Goal: Transaction & Acquisition: Book appointment/travel/reservation

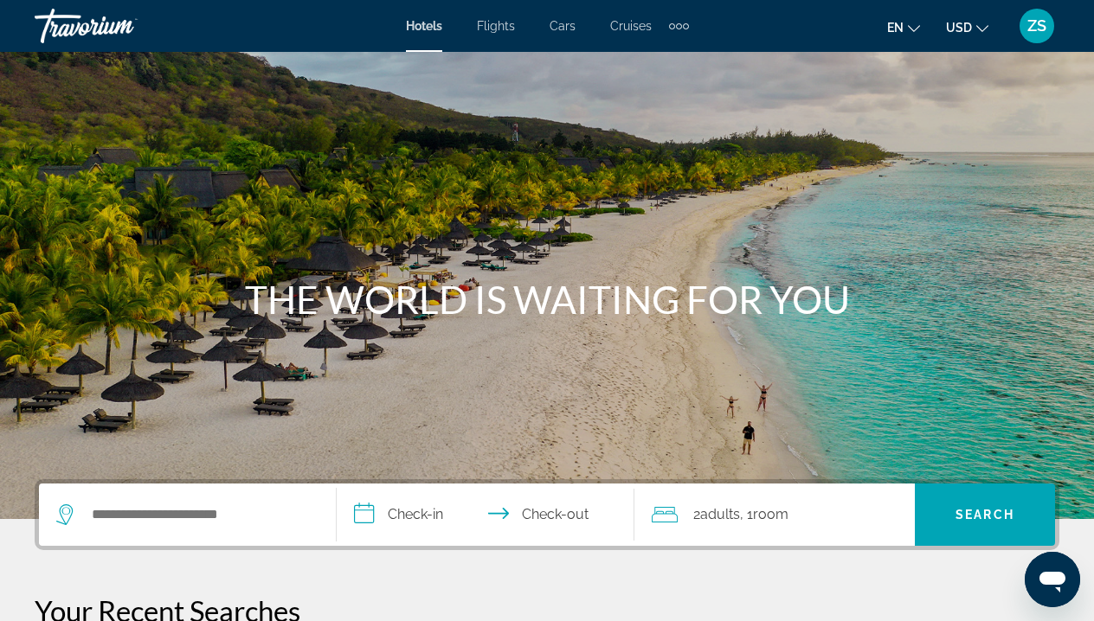
click at [222, 538] on div "Search widget" at bounding box center [187, 515] width 262 height 62
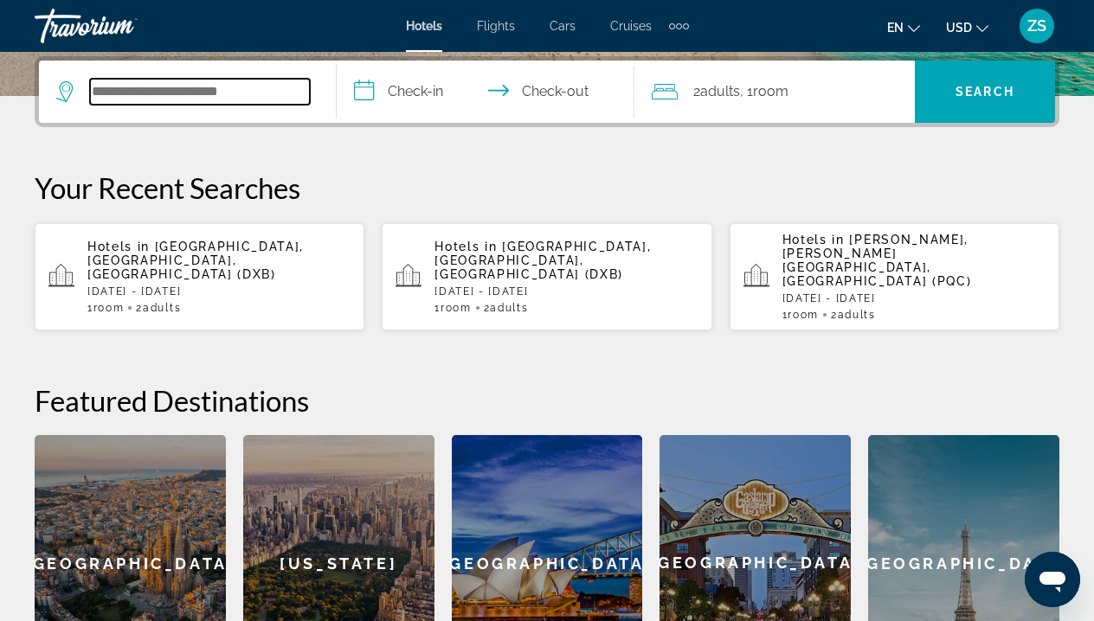
click at [215, 87] on input "Search widget" at bounding box center [200, 92] width 220 height 26
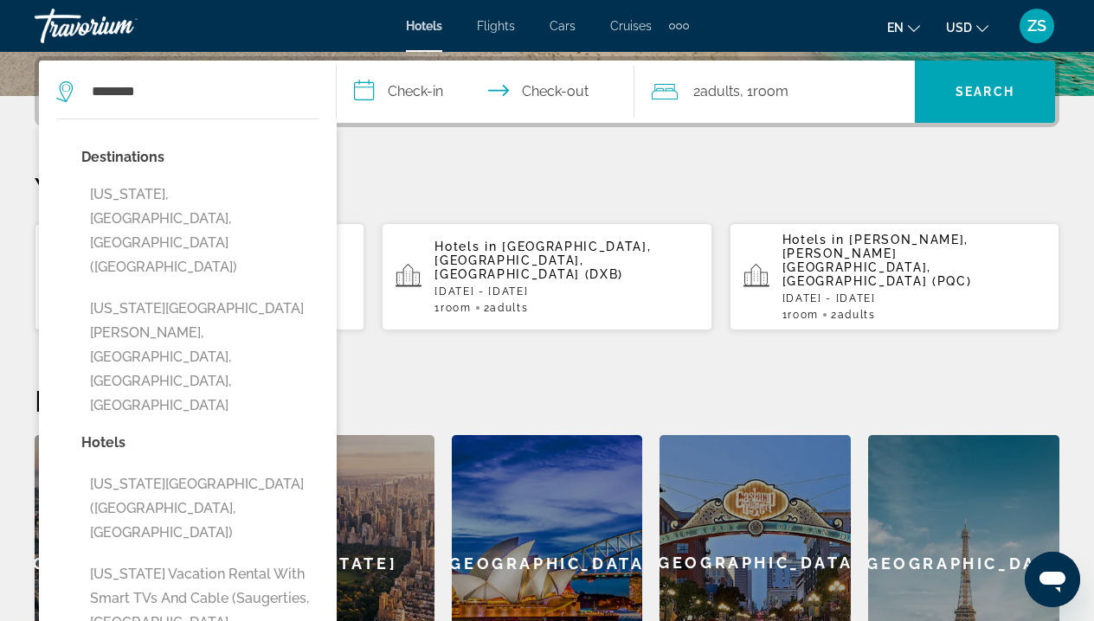
drag, startPoint x: 215, startPoint y: 87, endPoint x: 153, endPoint y: 213, distance: 140.5
click at [152, 213] on button "New York, NY, United States (NYC)" at bounding box center [200, 231] width 238 height 106
type input "**********"
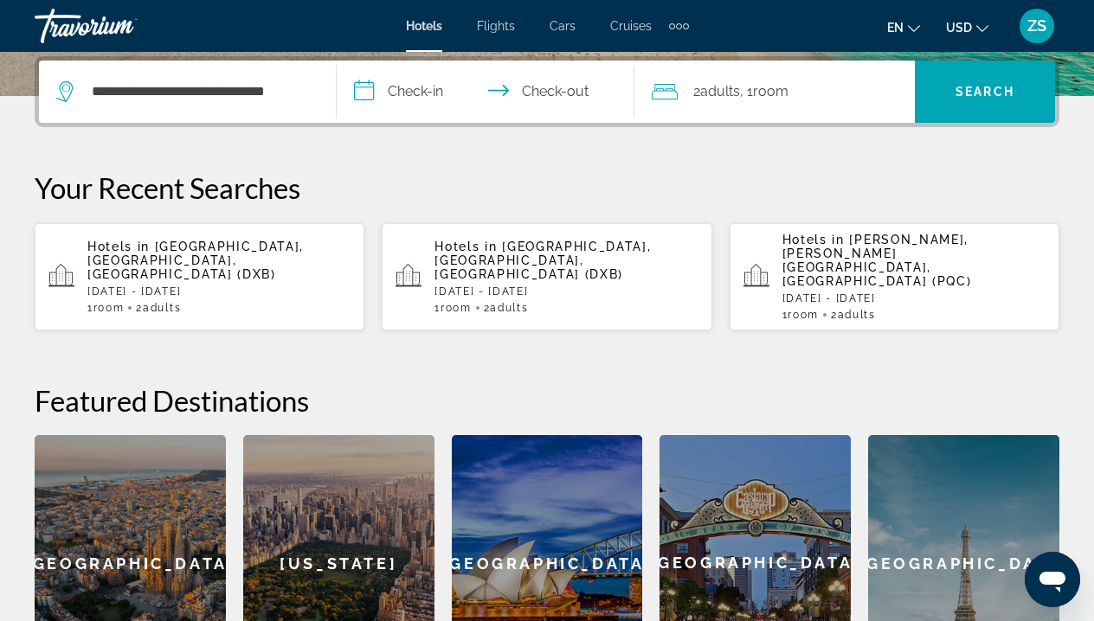
click at [413, 95] on input "**********" at bounding box center [489, 95] width 305 height 68
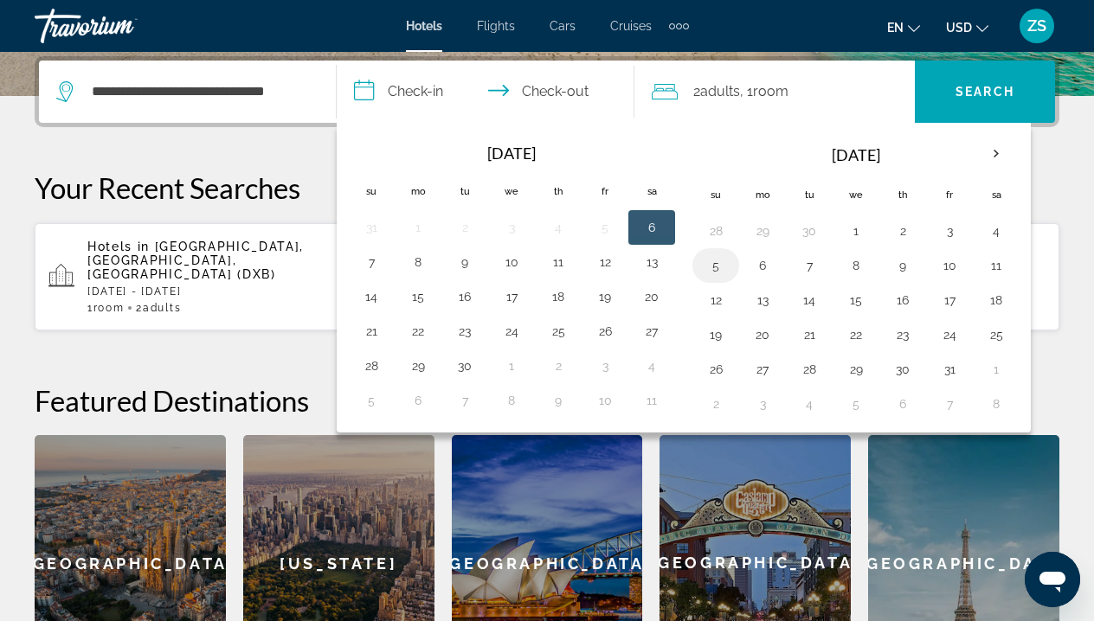
click at [727, 275] on button "5" at bounding box center [716, 266] width 28 height 24
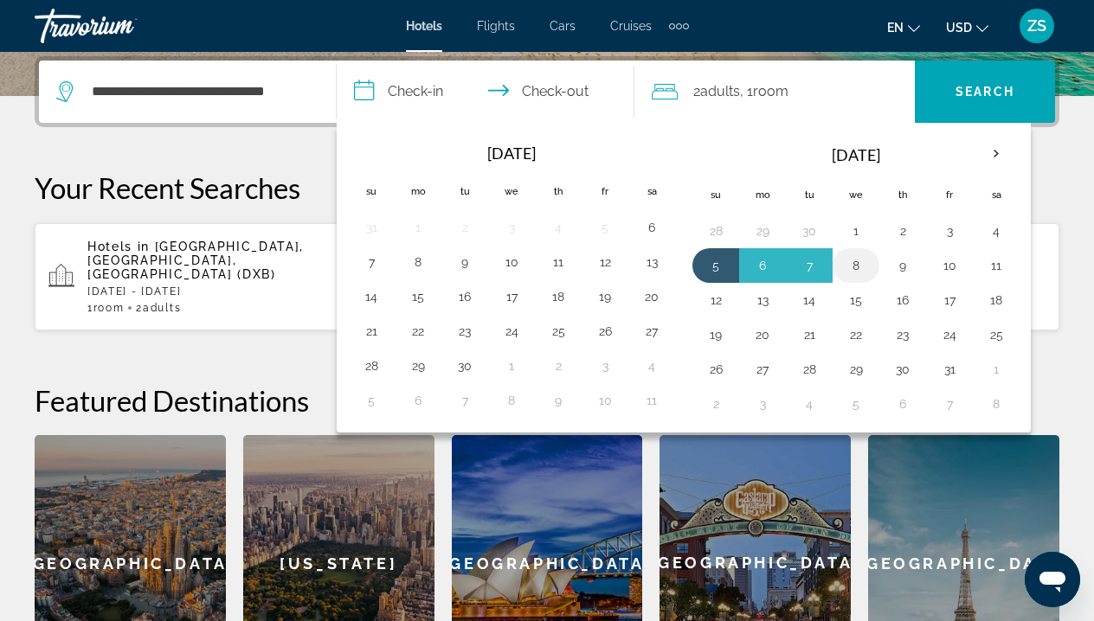
click at [862, 263] on button "8" at bounding box center [856, 266] width 28 height 24
type input "**********"
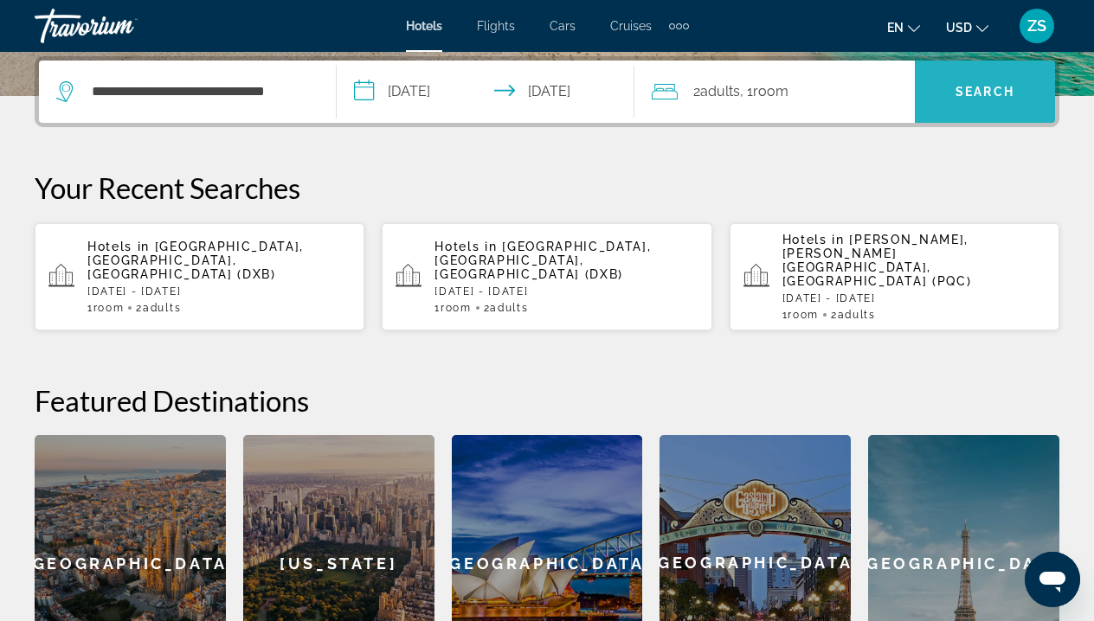
click at [975, 87] on span "Search" at bounding box center [985, 92] width 59 height 14
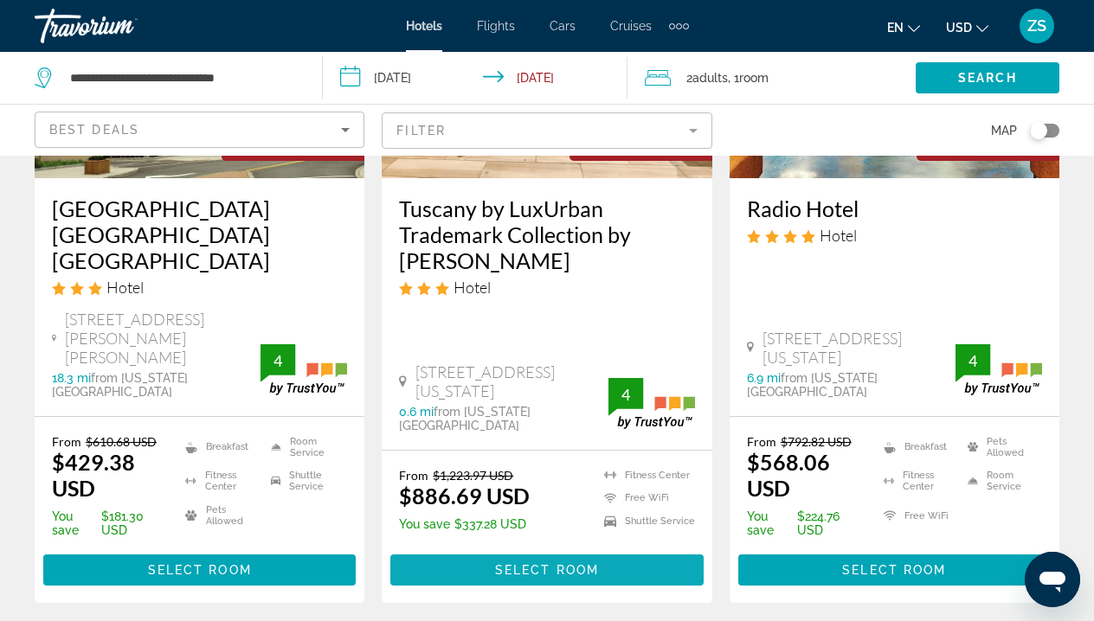
scroll to position [2458, 0]
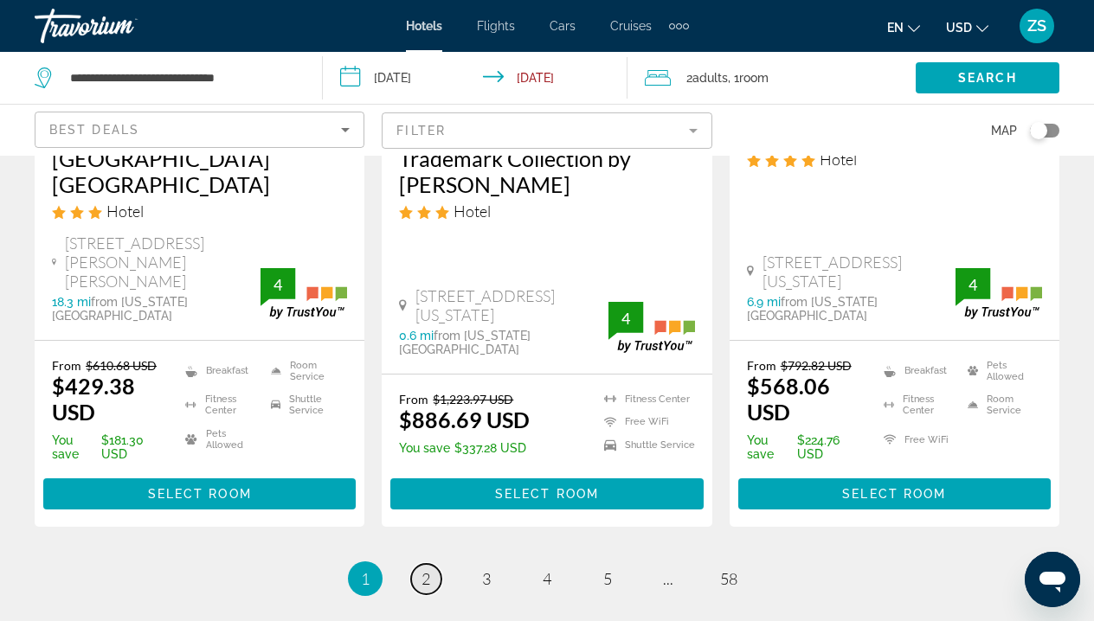
click at [425, 570] on span "2" at bounding box center [426, 579] width 9 height 19
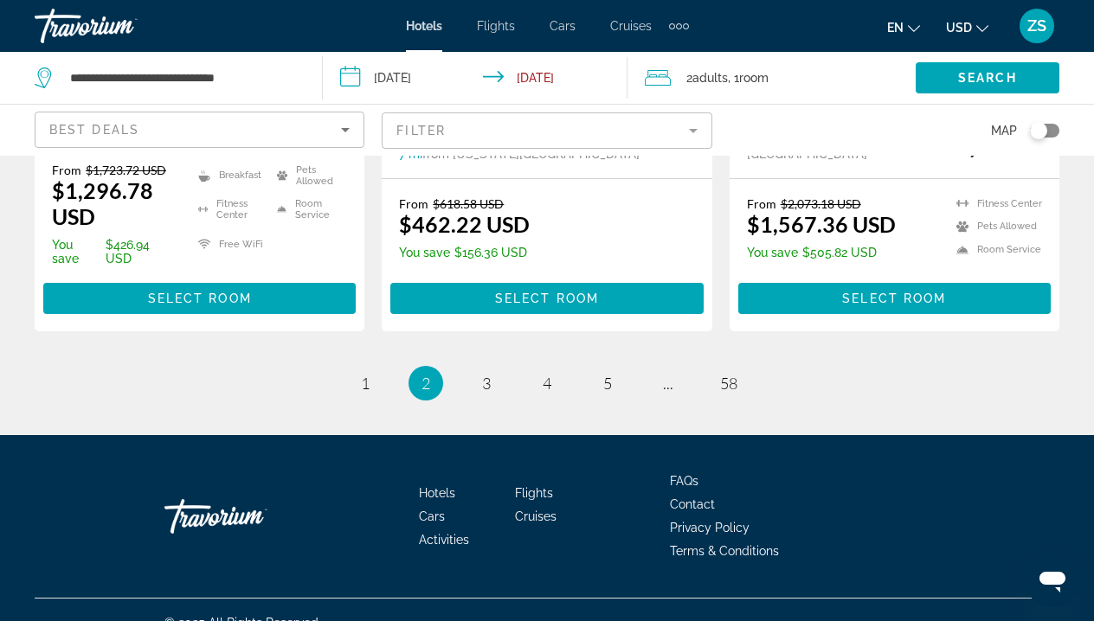
scroll to position [2567, 0]
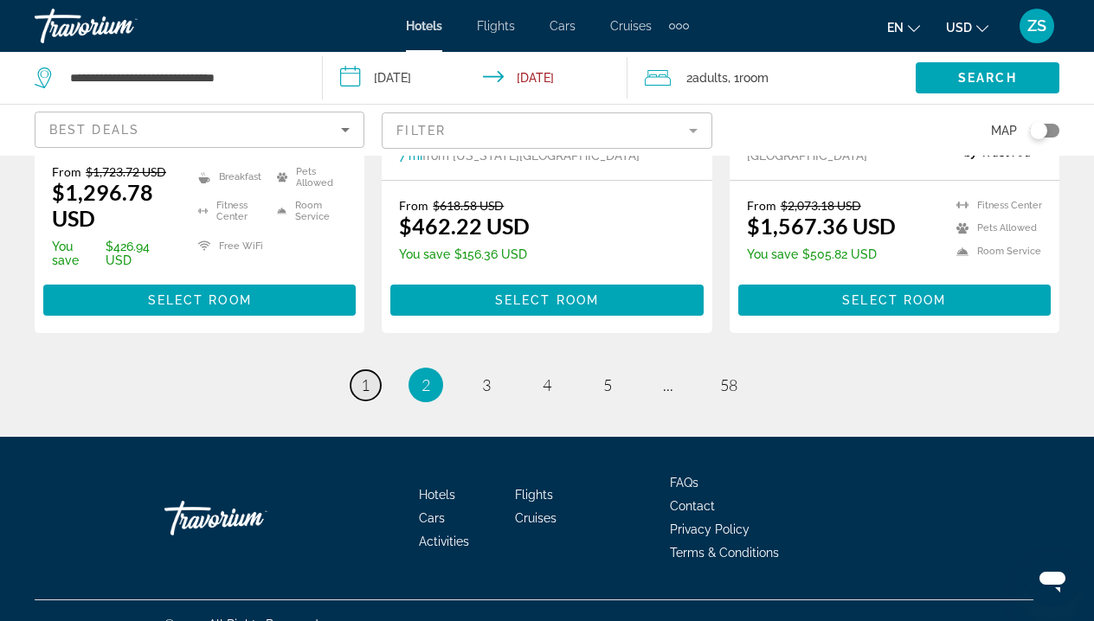
click at [367, 376] on span "1" at bounding box center [365, 385] width 9 height 19
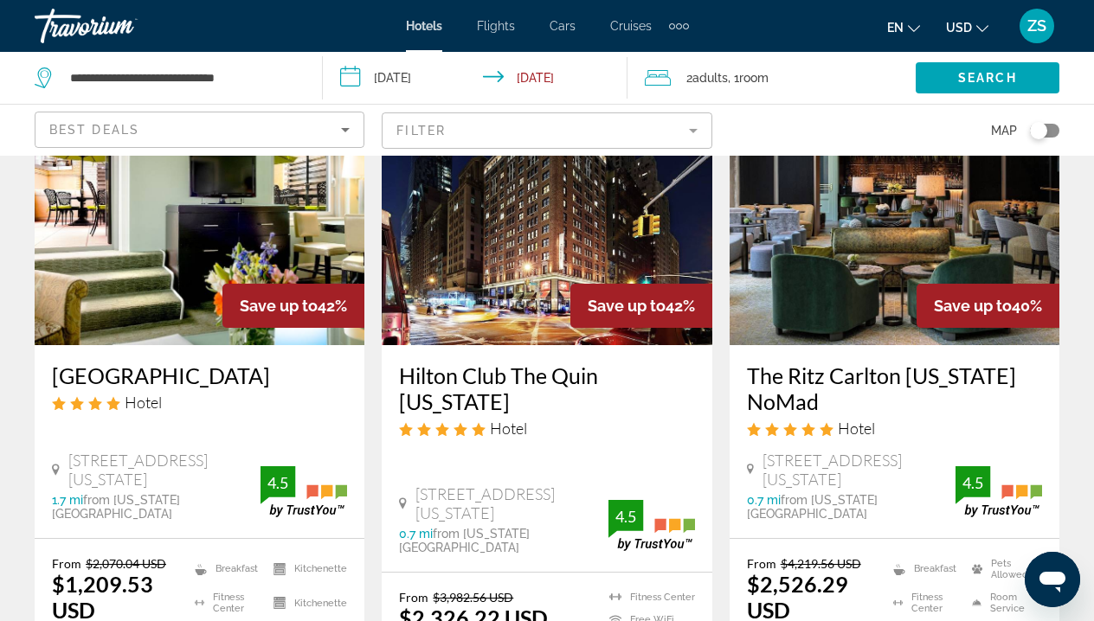
scroll to position [512, 0]
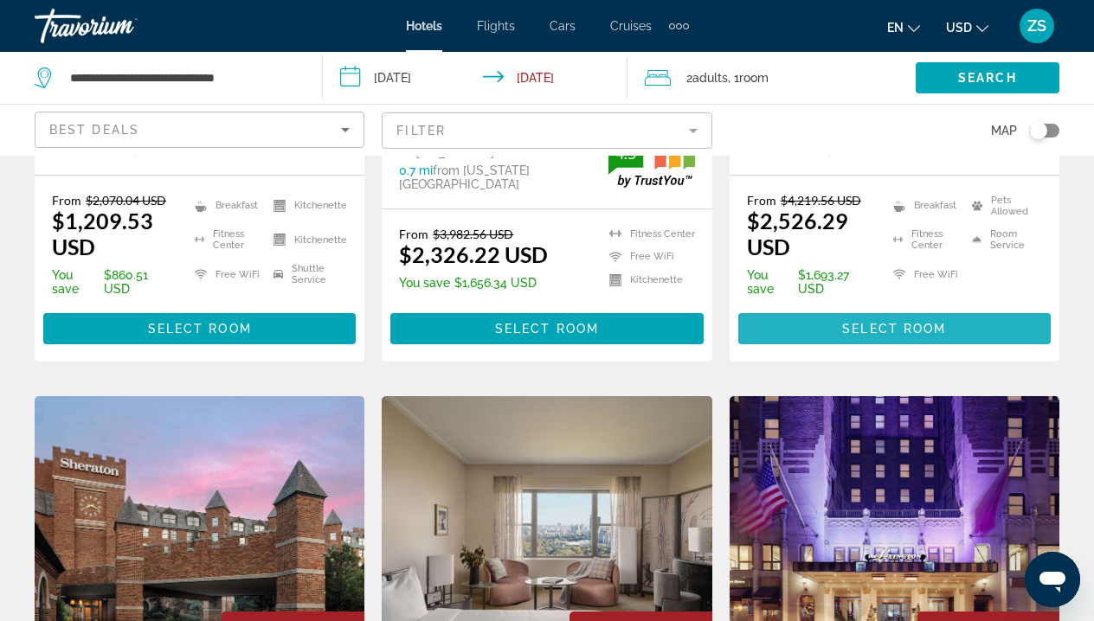
click at [847, 322] on span "Select Room" at bounding box center [894, 329] width 104 height 14
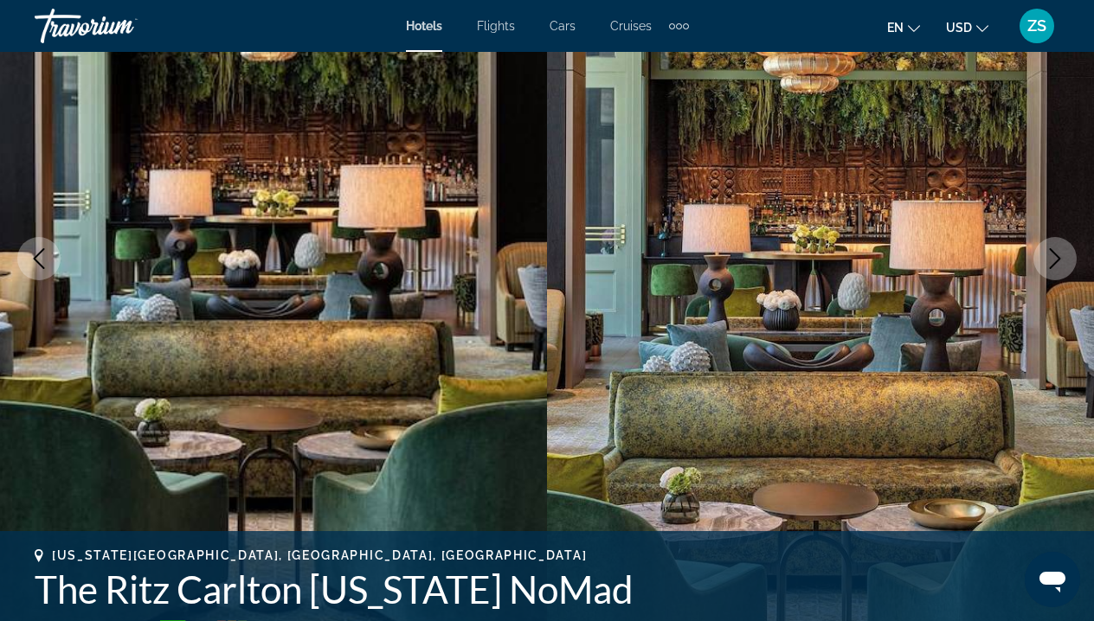
scroll to position [201, 0]
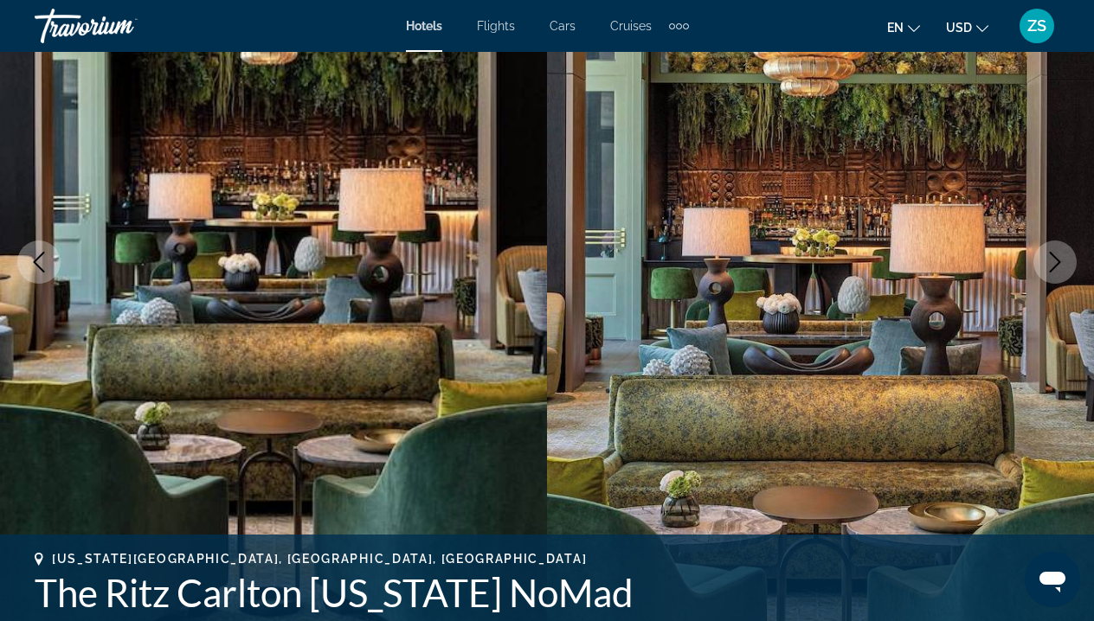
click at [1059, 260] on icon "Next image" at bounding box center [1055, 262] width 11 height 21
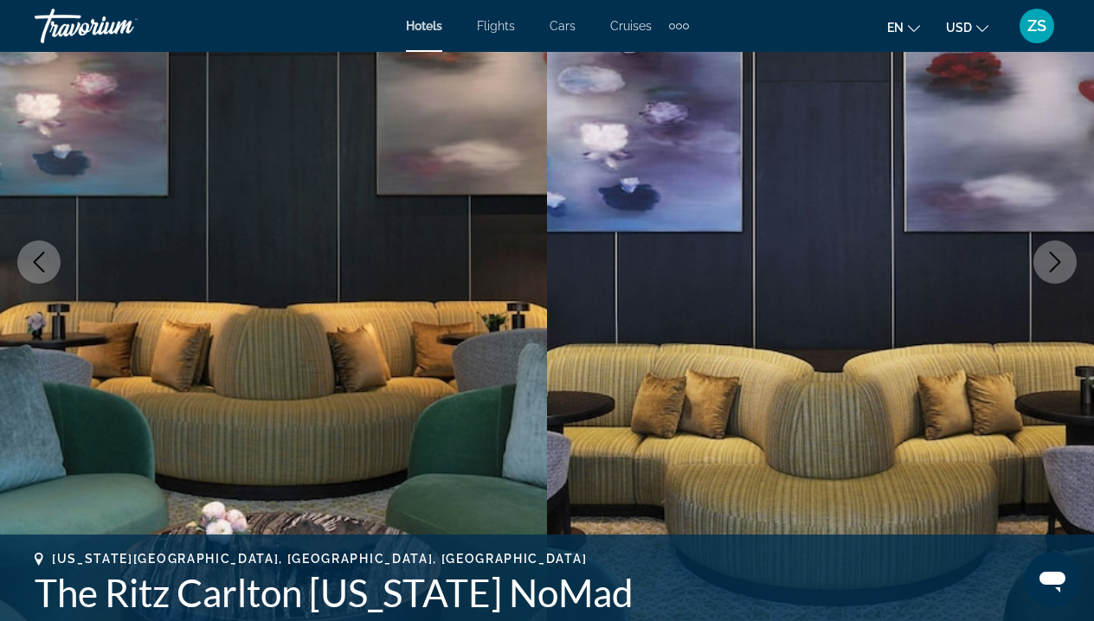
click at [1059, 260] on icon "Next image" at bounding box center [1055, 262] width 11 height 21
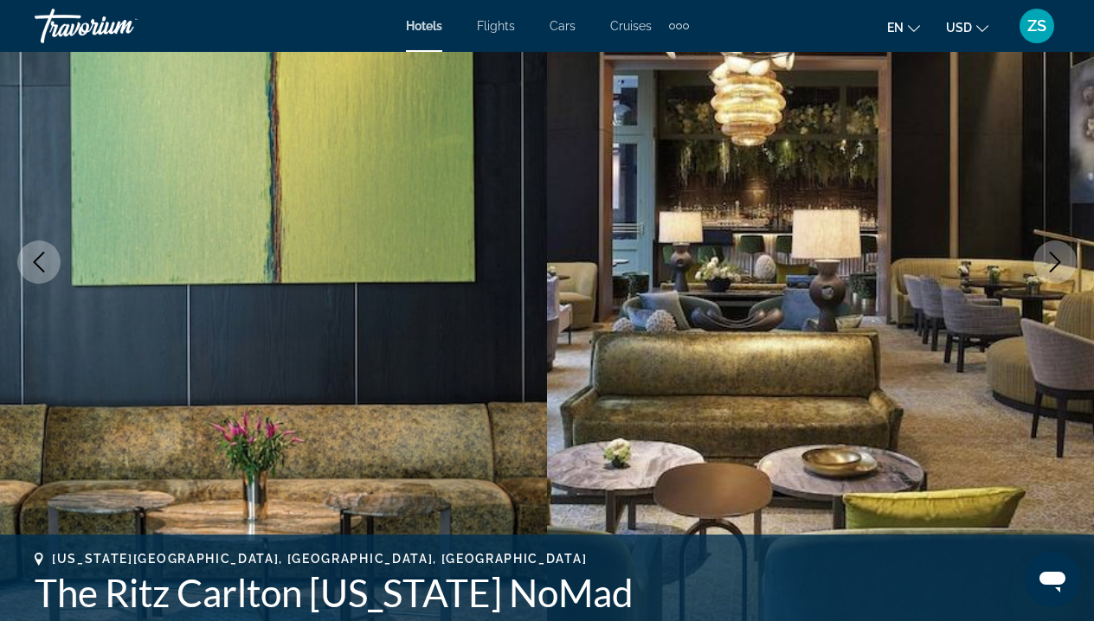
click at [1059, 260] on icon "Next image" at bounding box center [1055, 262] width 11 height 21
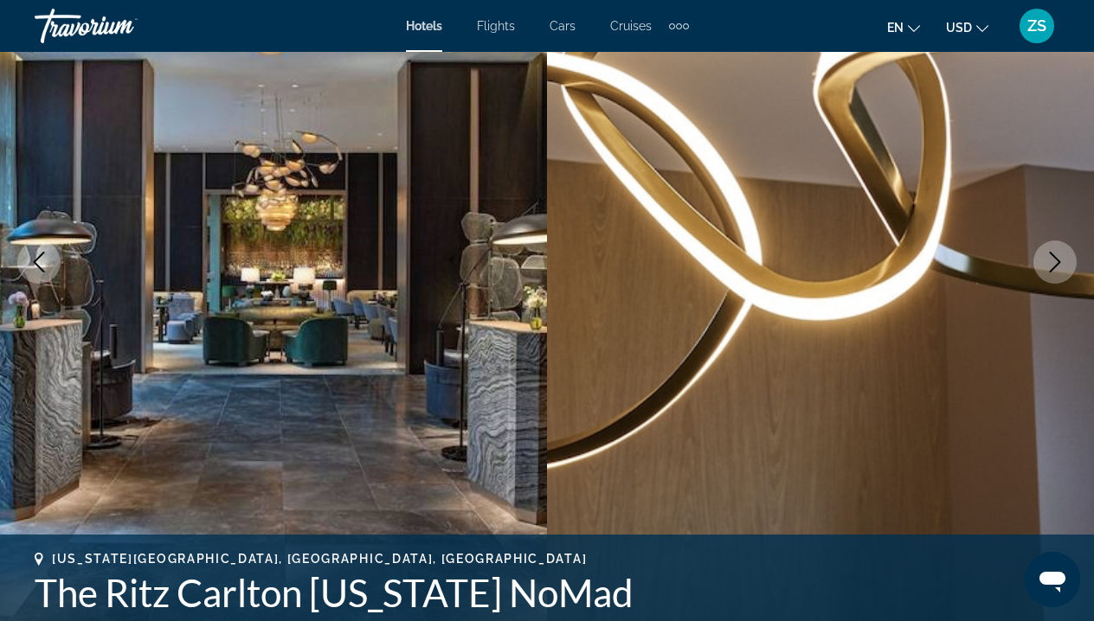
click at [1059, 260] on icon "Next image" at bounding box center [1055, 262] width 11 height 21
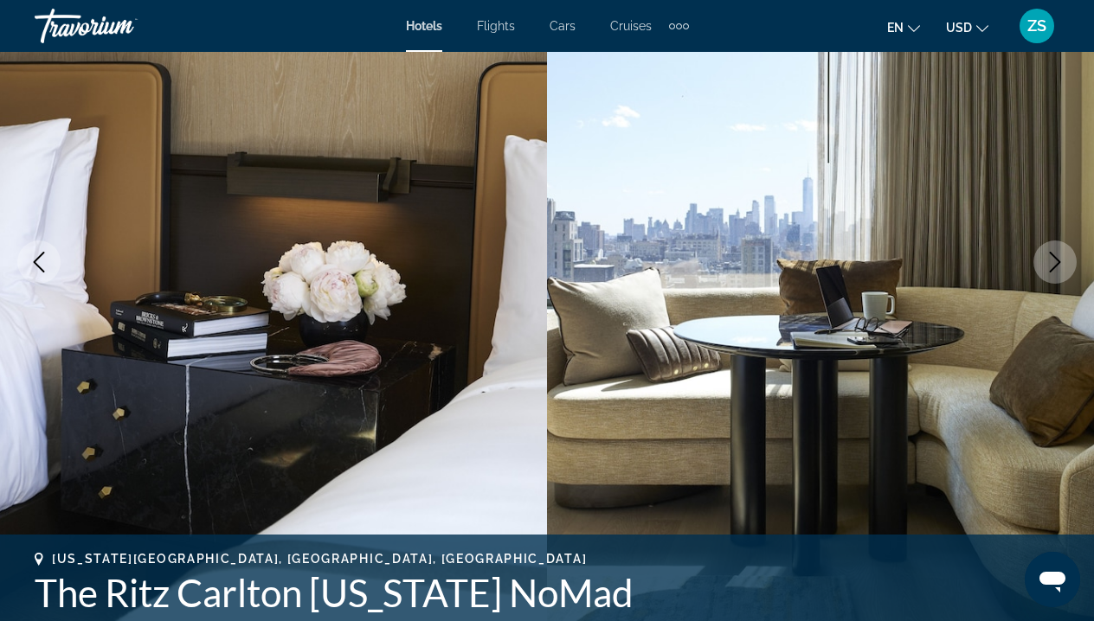
click at [1059, 260] on icon "Next image" at bounding box center [1055, 262] width 11 height 21
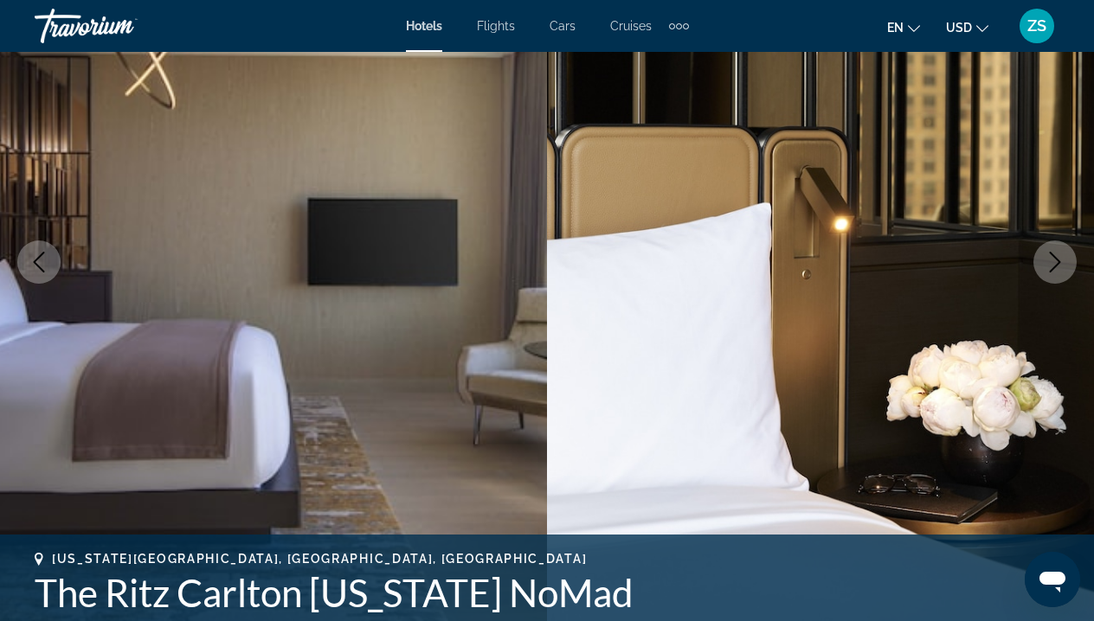
click at [1059, 260] on icon "Next image" at bounding box center [1055, 262] width 11 height 21
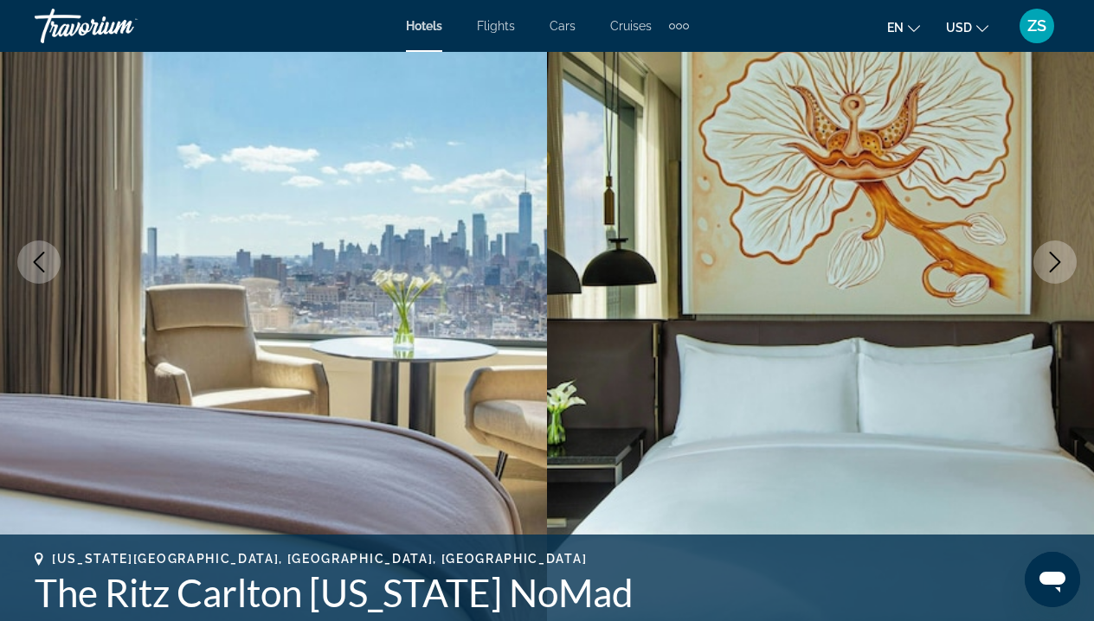
click at [1059, 261] on icon "Next image" at bounding box center [1055, 262] width 11 height 21
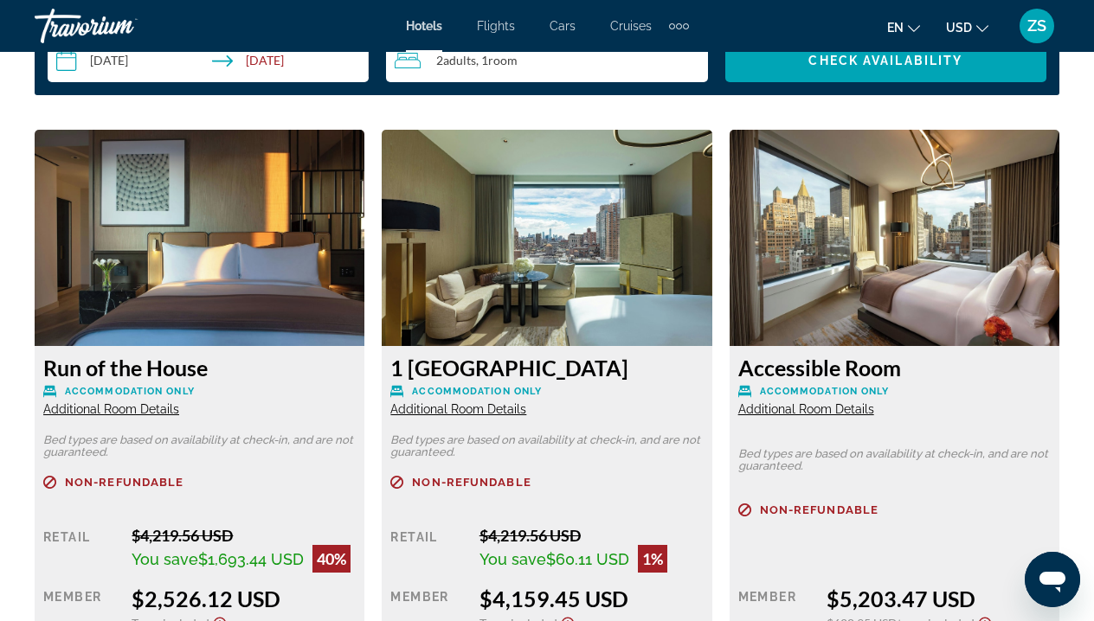
scroll to position [2623, 0]
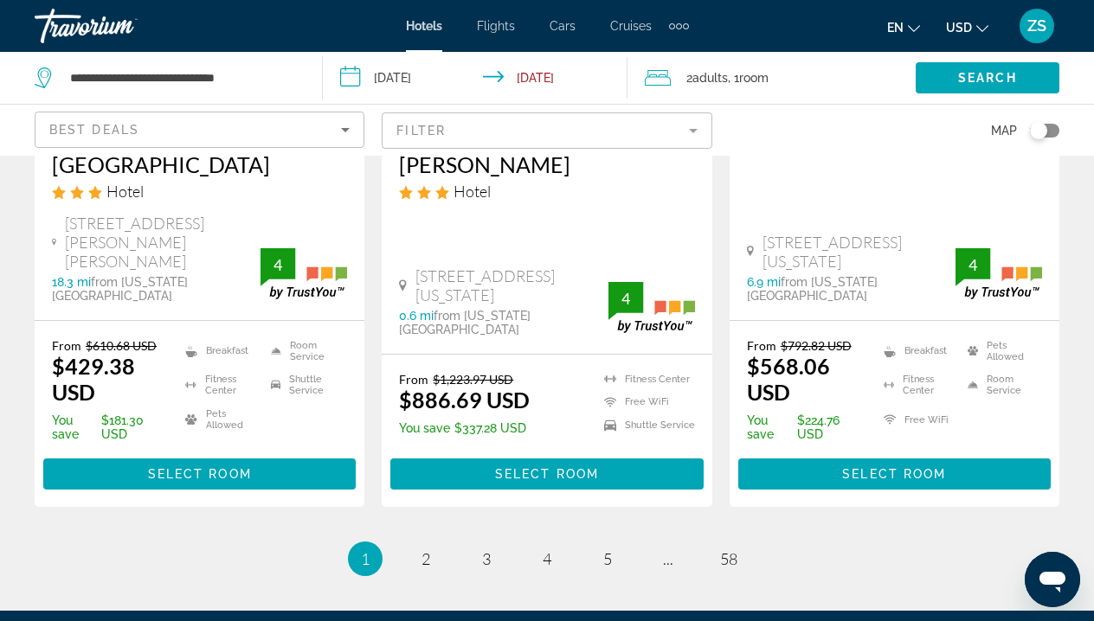
scroll to position [2477, 0]
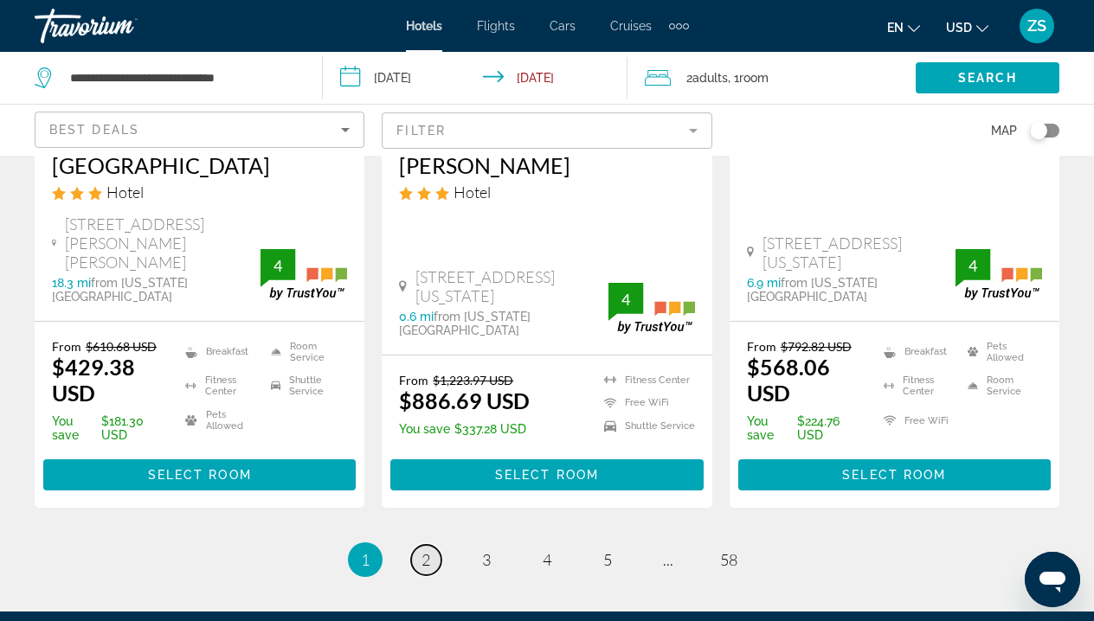
click at [429, 550] on span "2" at bounding box center [426, 559] width 9 height 19
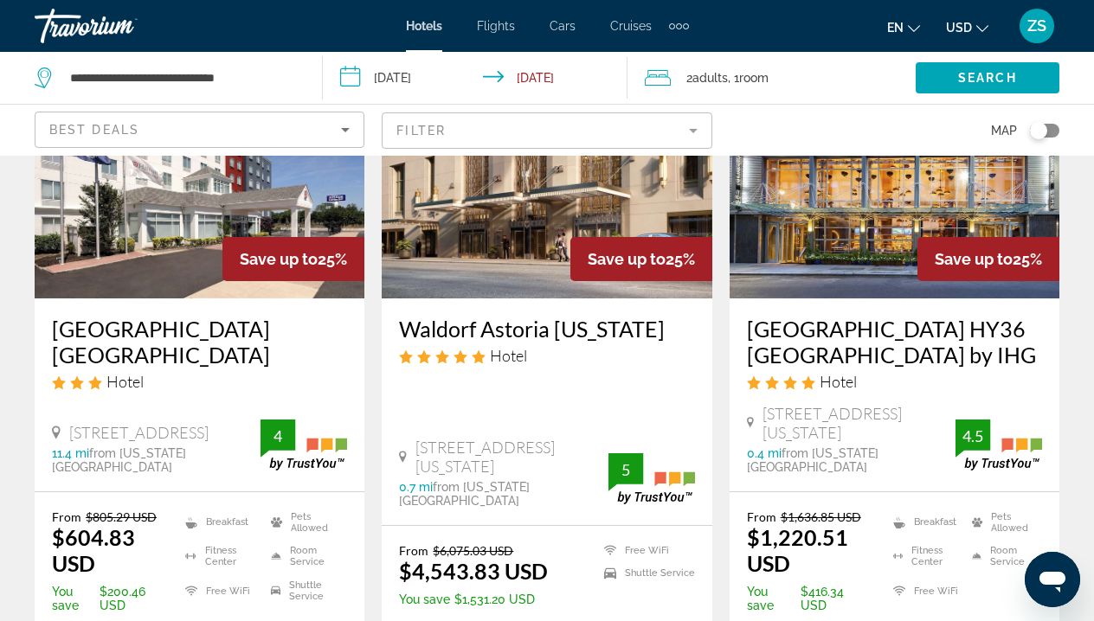
scroll to position [1603, 0]
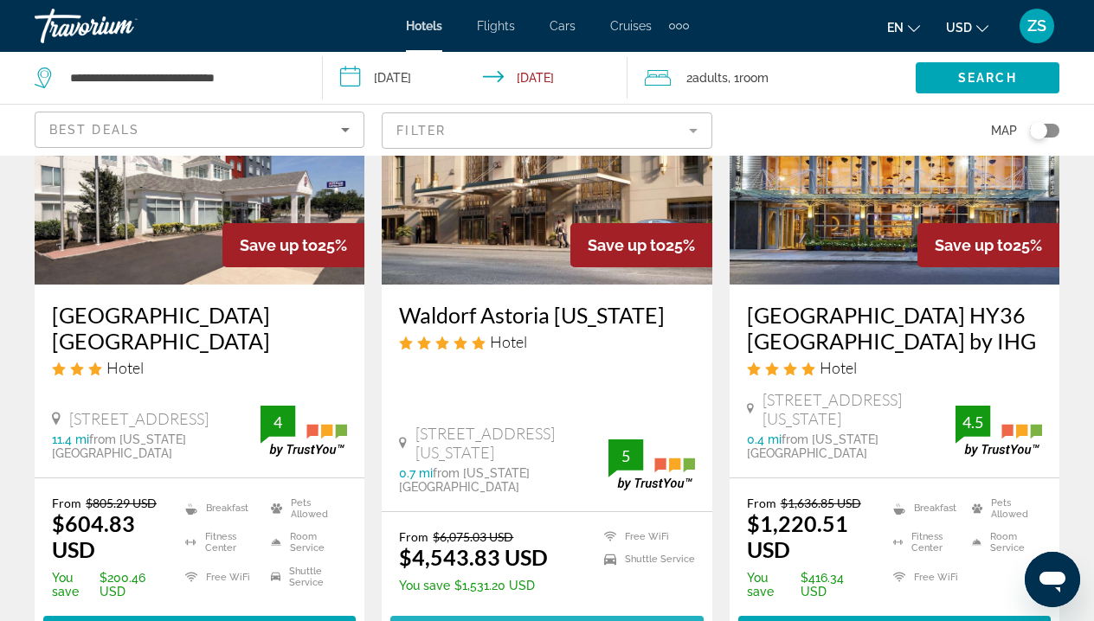
click at [576, 611] on span "Main content" at bounding box center [546, 632] width 312 height 42
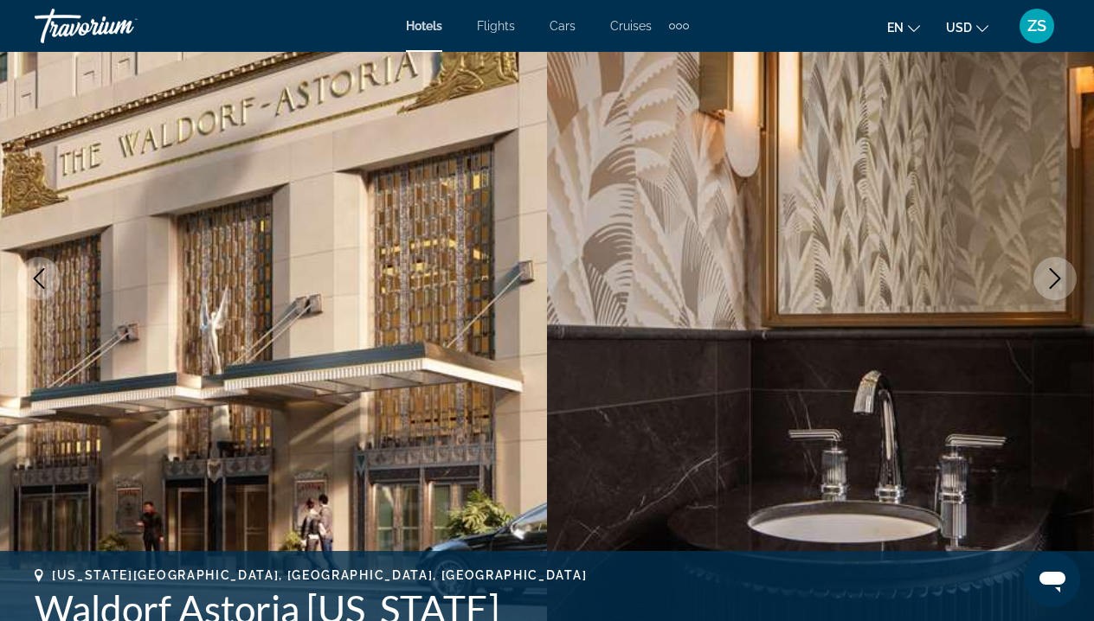
scroll to position [190, 0]
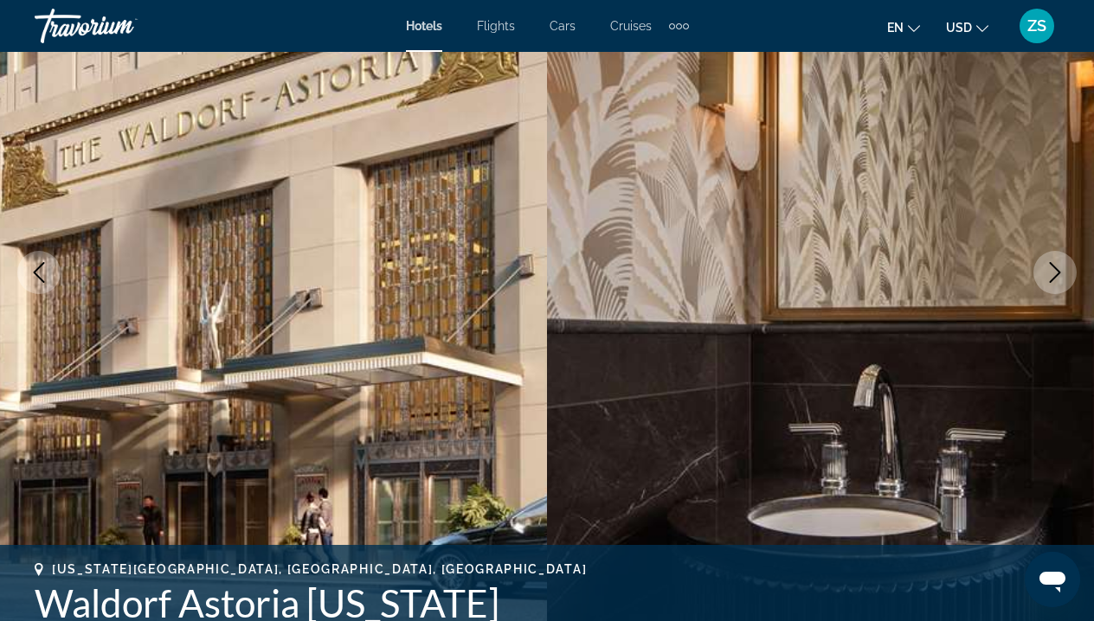
click at [1059, 277] on icon "Next image" at bounding box center [1055, 272] width 21 height 21
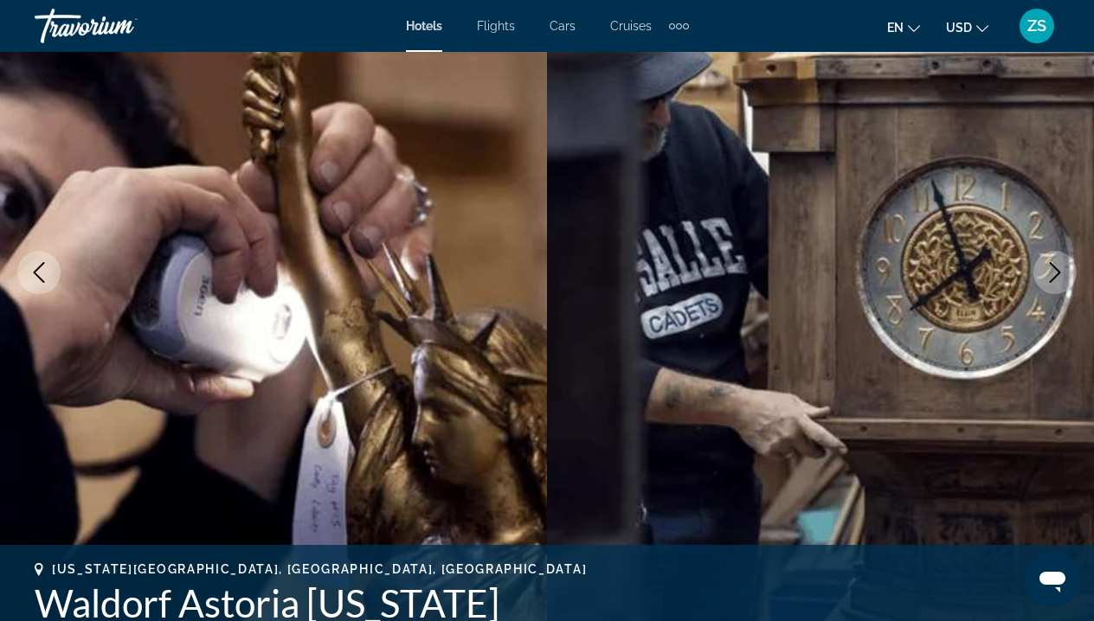
click at [1059, 276] on icon "Next image" at bounding box center [1055, 272] width 21 height 21
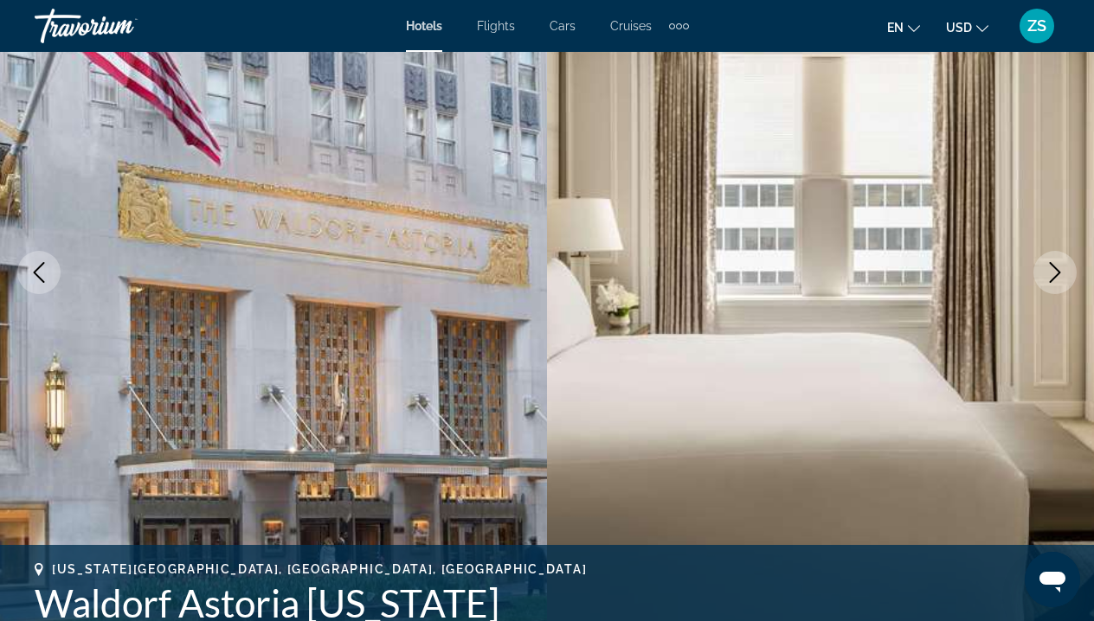
click at [1059, 276] on icon "Next image" at bounding box center [1055, 272] width 21 height 21
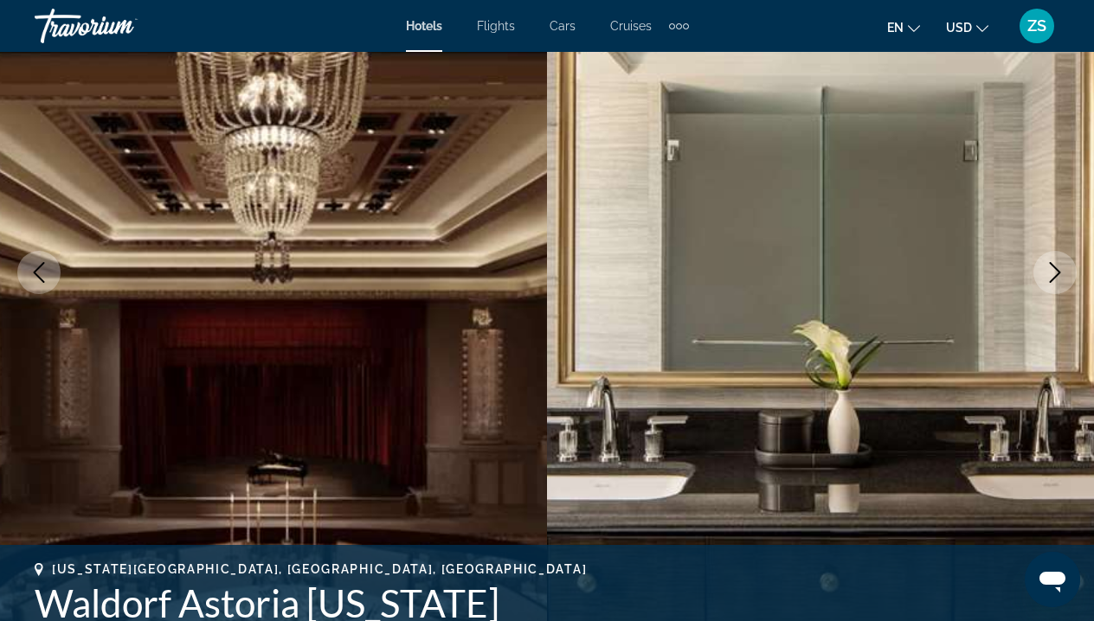
click at [1059, 276] on icon "Next image" at bounding box center [1055, 272] width 21 height 21
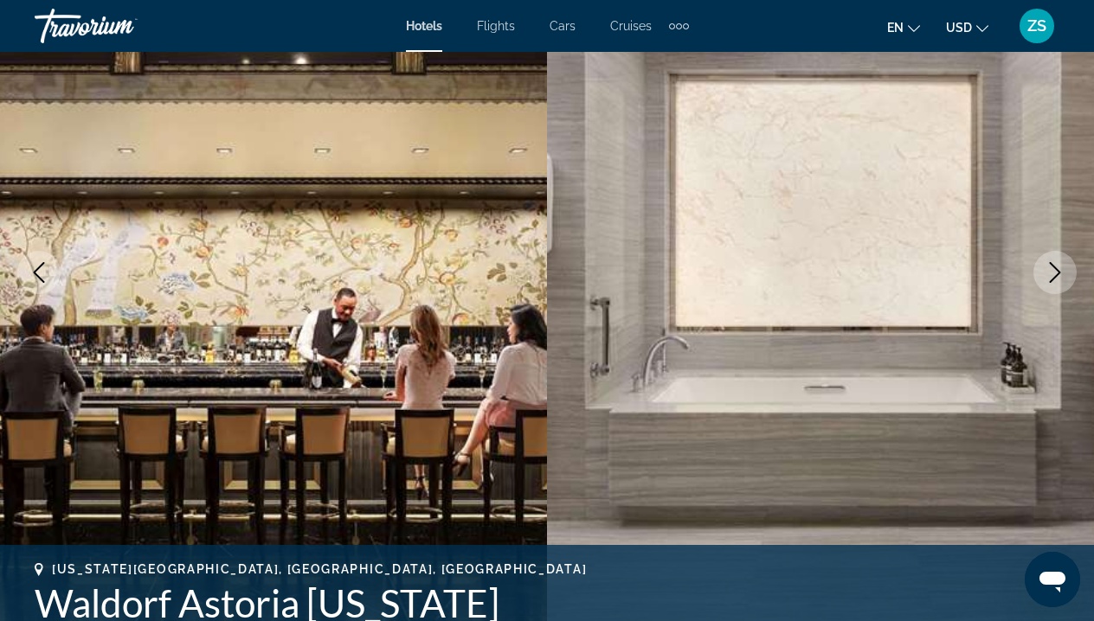
click at [1059, 276] on icon "Next image" at bounding box center [1055, 272] width 21 height 21
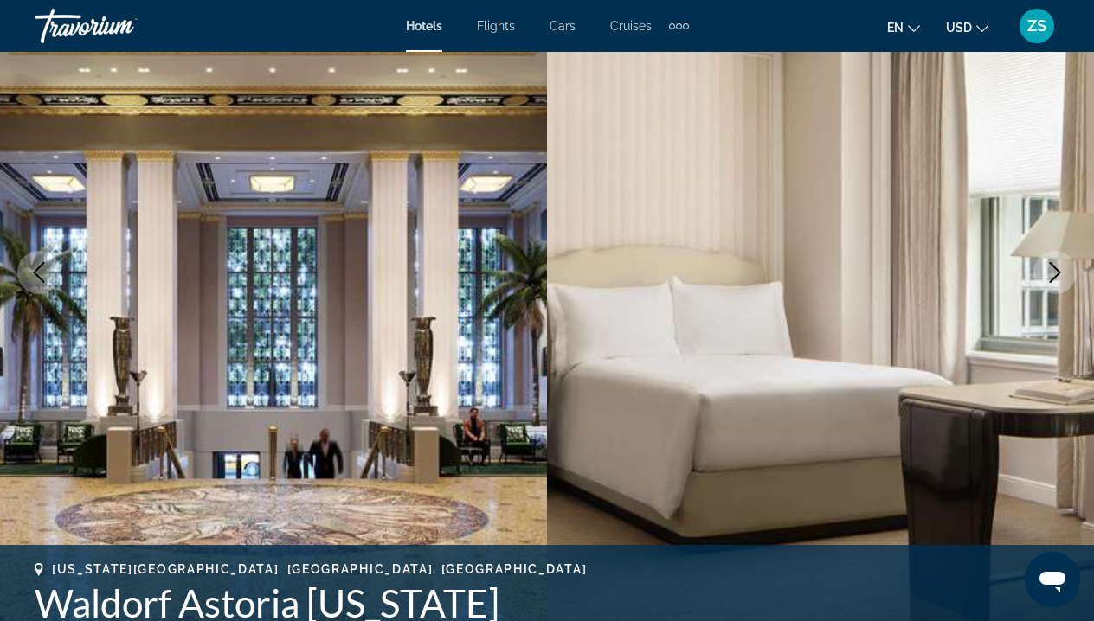
click at [1059, 276] on icon "Next image" at bounding box center [1055, 272] width 21 height 21
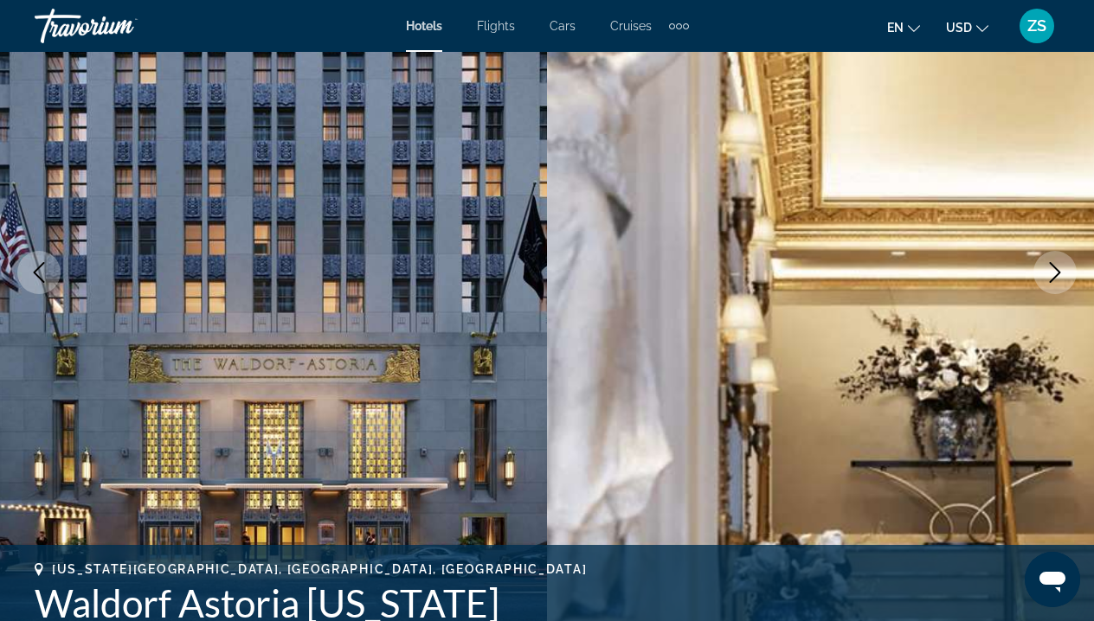
click at [1059, 276] on icon "Next image" at bounding box center [1055, 272] width 21 height 21
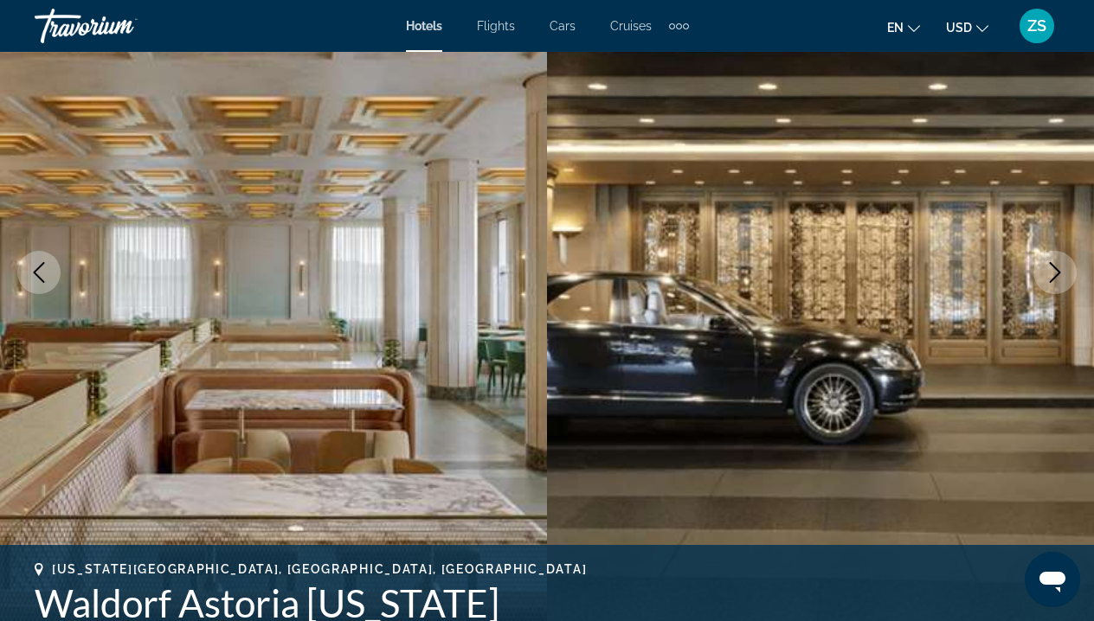
click at [1059, 276] on icon "Next image" at bounding box center [1055, 272] width 21 height 21
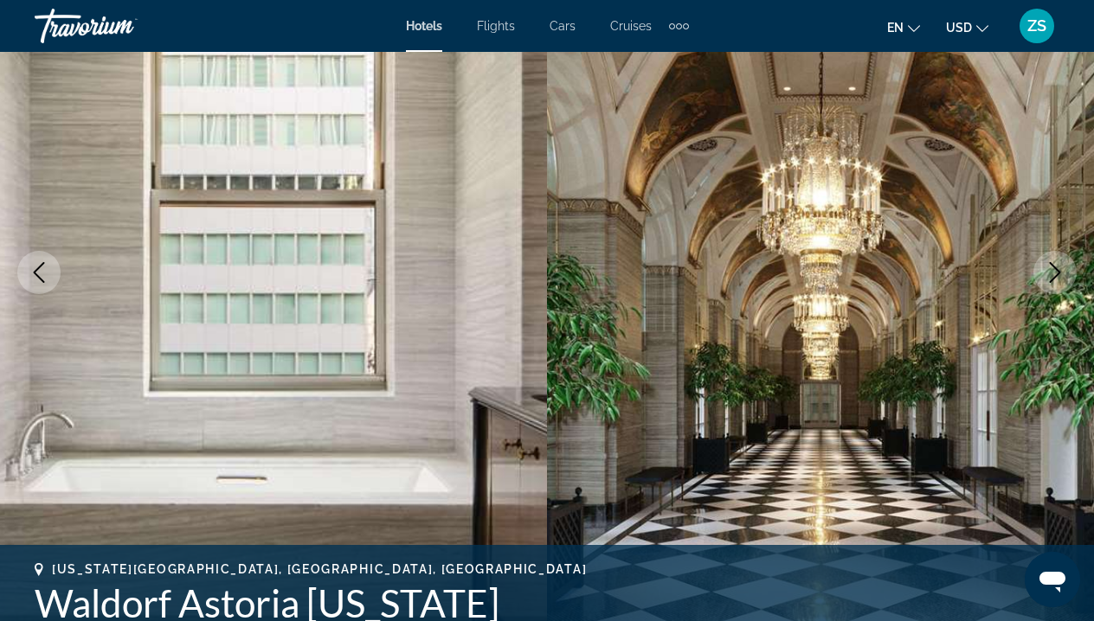
click at [1059, 276] on icon "Next image" at bounding box center [1055, 272] width 21 height 21
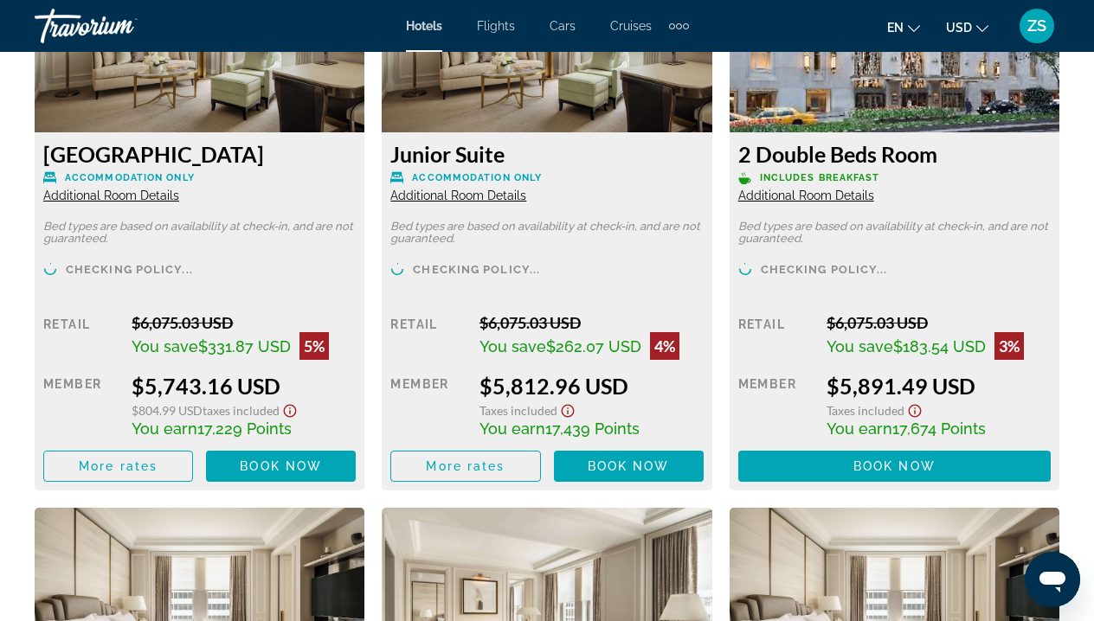
scroll to position [5264, 0]
